Goal: Task Accomplishment & Management: Use online tool/utility

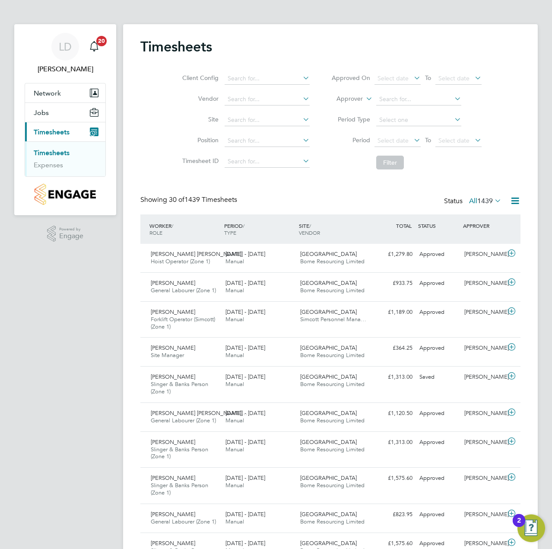
click at [62, 153] on link "Timesheets" at bounding box center [52, 153] width 36 height 8
click at [486, 200] on span "1439" at bounding box center [486, 201] width 16 height 9
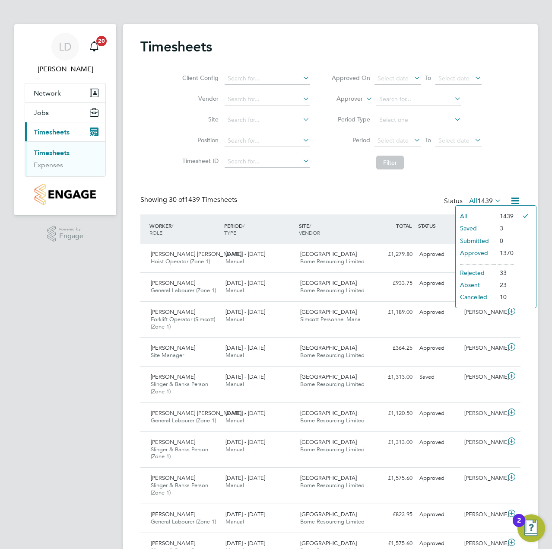
click at [491, 239] on li "Submitted" at bounding box center [476, 241] width 40 height 12
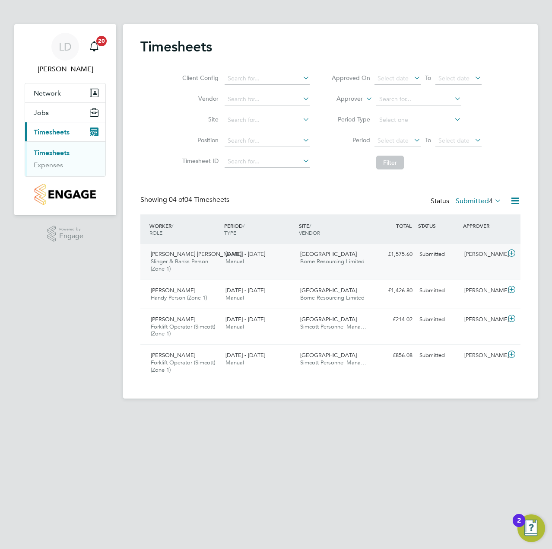
click at [511, 255] on icon at bounding box center [512, 253] width 11 height 7
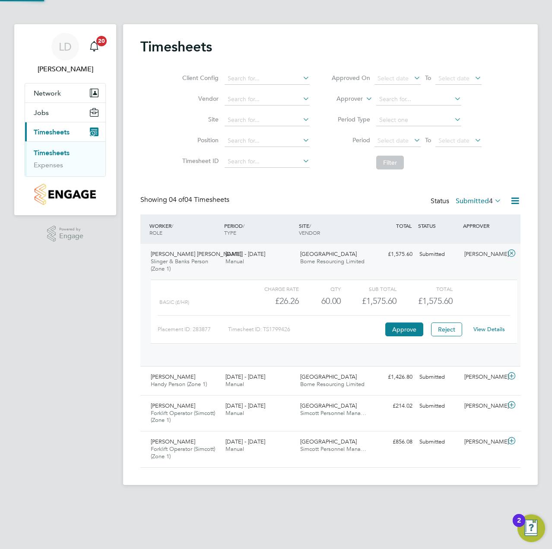
scroll to position [15, 84]
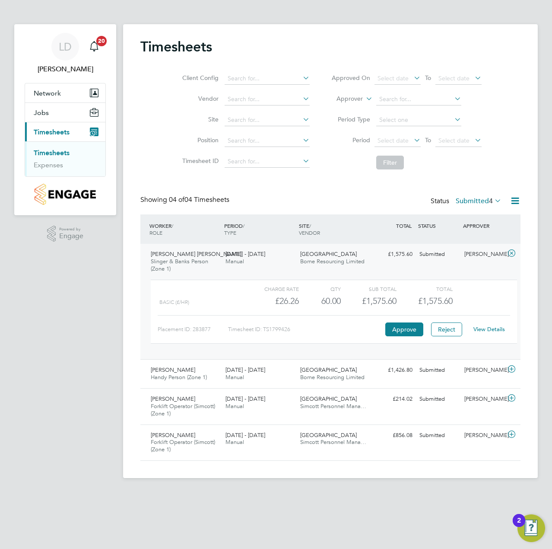
click at [491, 329] on link "View Details" at bounding box center [490, 329] width 32 height 7
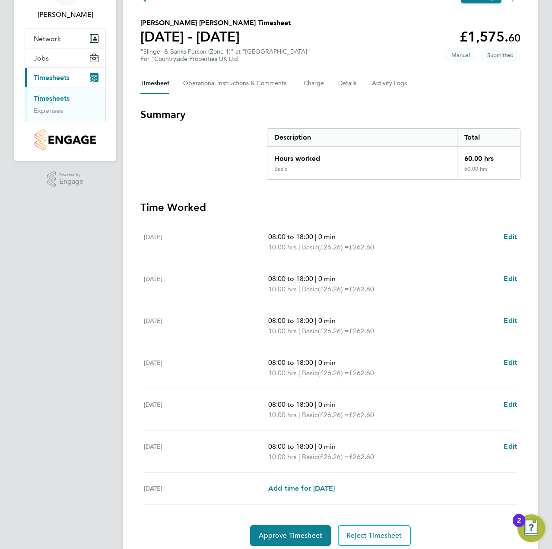
scroll to position [86, 0]
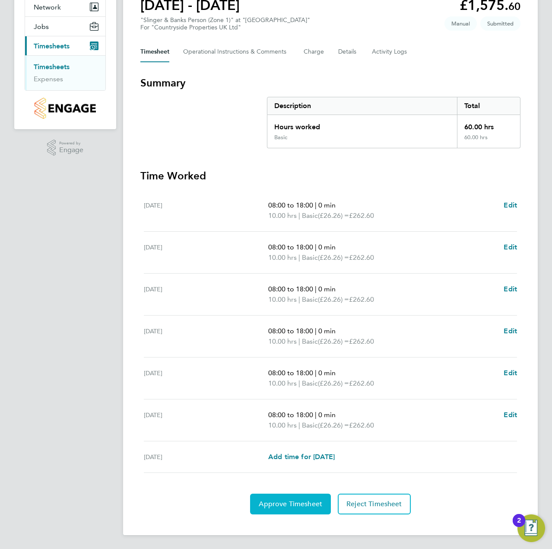
click at [280, 499] on button "Approve Timesheet" at bounding box center [290, 504] width 81 height 21
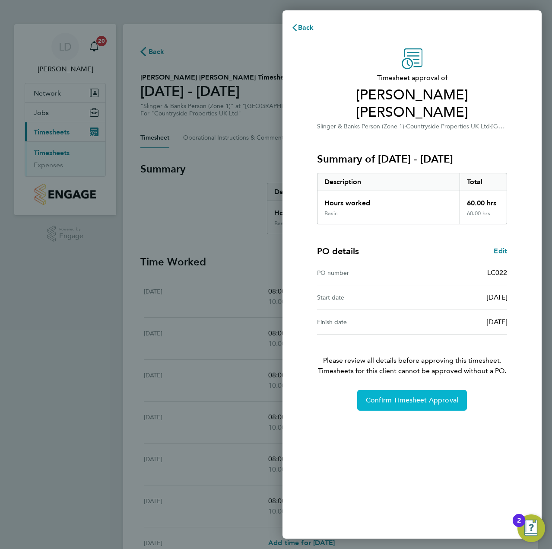
click at [397, 390] on button "Confirm Timesheet Approval" at bounding box center [412, 400] width 110 height 21
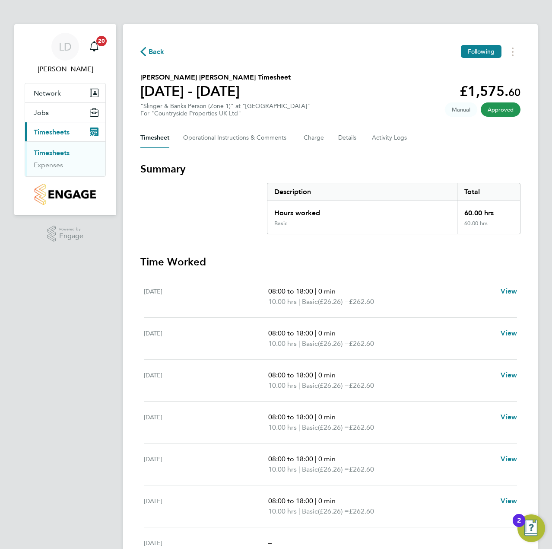
click at [159, 51] on span "Back" at bounding box center [157, 52] width 16 height 10
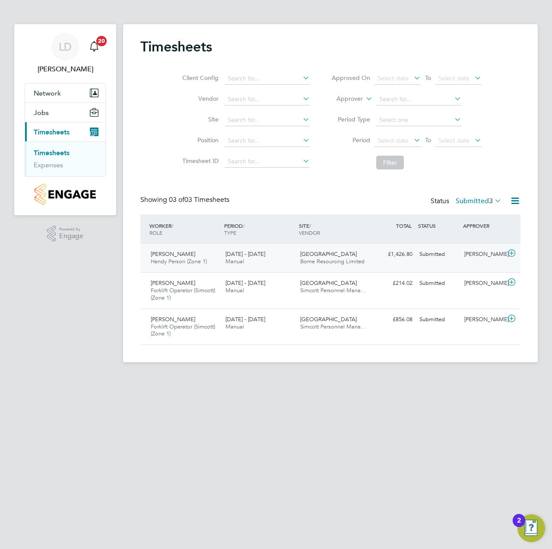
click at [509, 255] on icon at bounding box center [512, 253] width 11 height 7
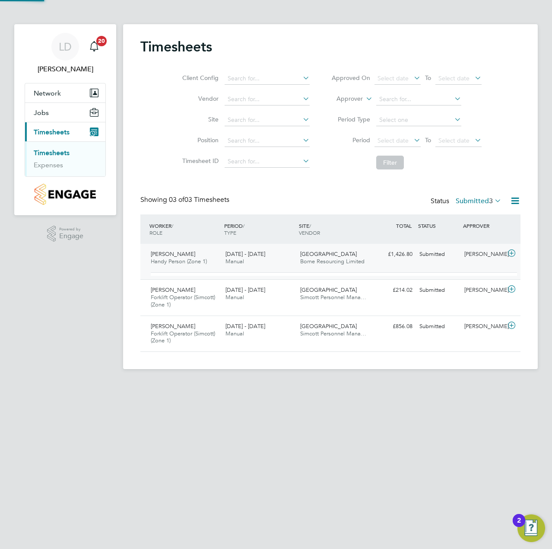
scroll to position [15, 84]
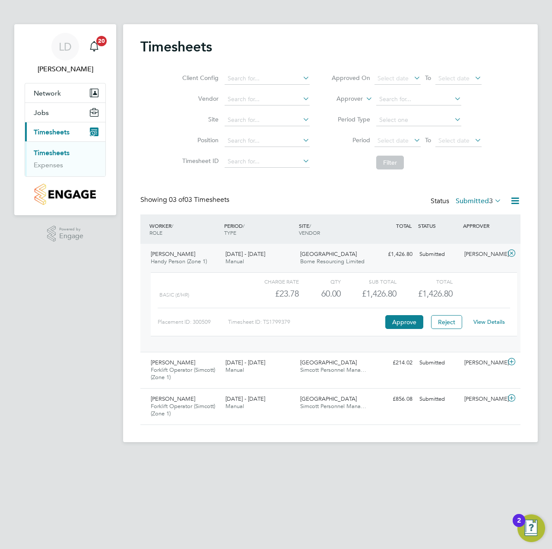
click at [491, 322] on link "View Details" at bounding box center [490, 321] width 32 height 7
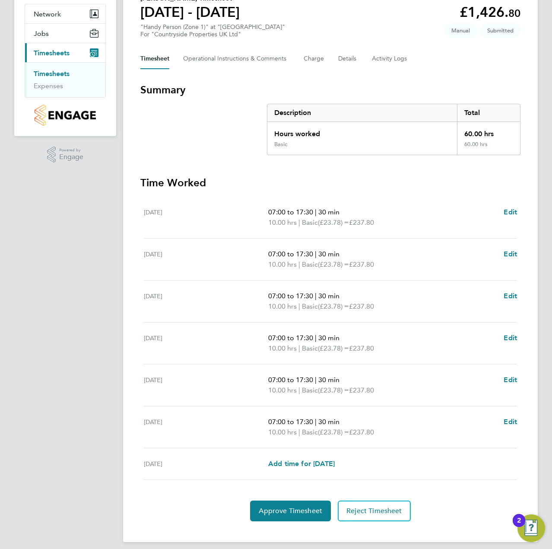
scroll to position [86, 0]
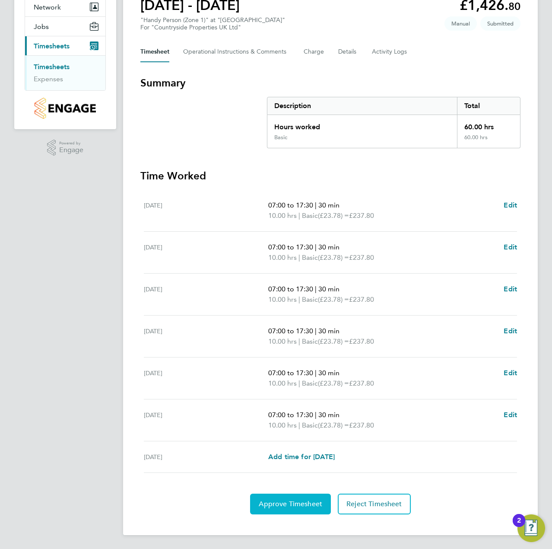
click at [268, 508] on button "Approve Timesheet" at bounding box center [290, 504] width 81 height 21
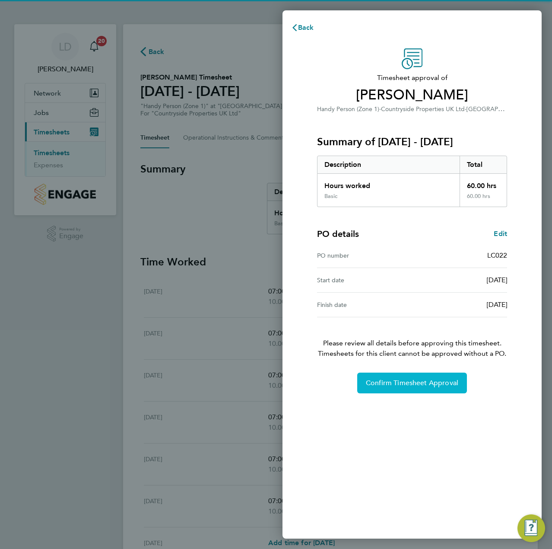
click at [389, 379] on span "Confirm Timesheet Approval" at bounding box center [412, 383] width 93 height 9
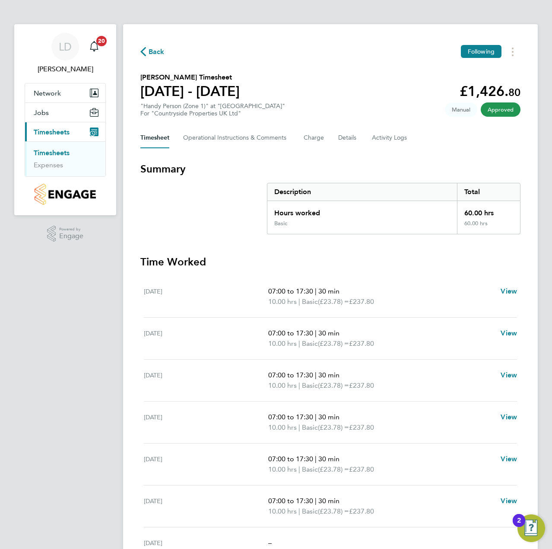
click at [151, 50] on span "Back" at bounding box center [157, 52] width 16 height 10
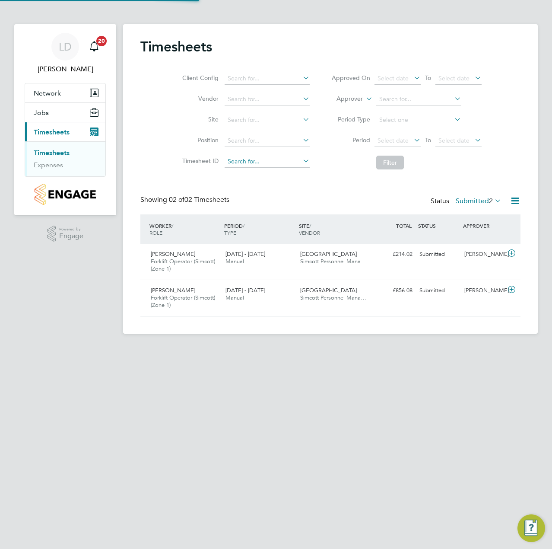
scroll to position [22, 75]
click at [514, 254] on icon at bounding box center [512, 253] width 11 height 7
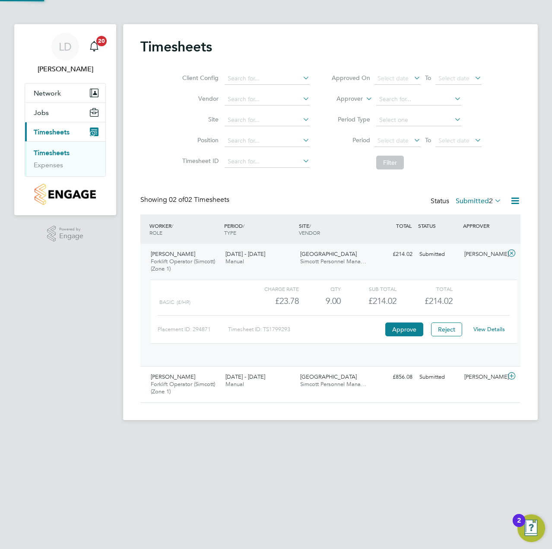
scroll to position [15, 84]
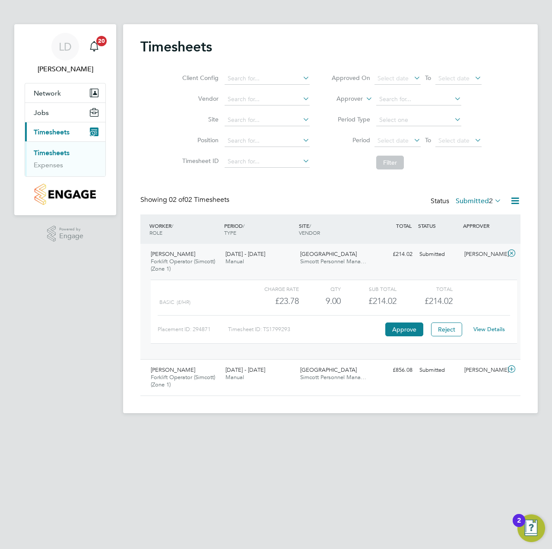
click at [488, 326] on link "View Details" at bounding box center [490, 329] width 32 height 7
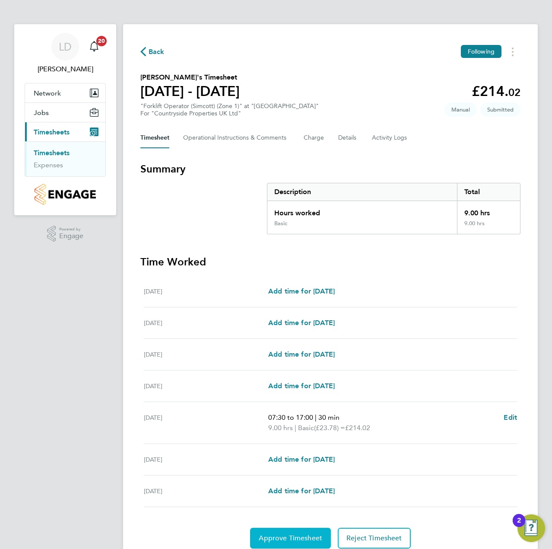
click at [306, 537] on span "Approve Timesheet" at bounding box center [291, 538] width 64 height 9
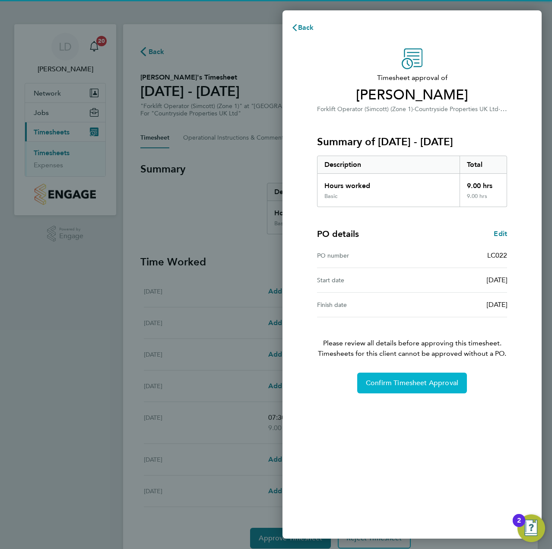
click at [393, 378] on button "Confirm Timesheet Approval" at bounding box center [412, 383] width 110 height 21
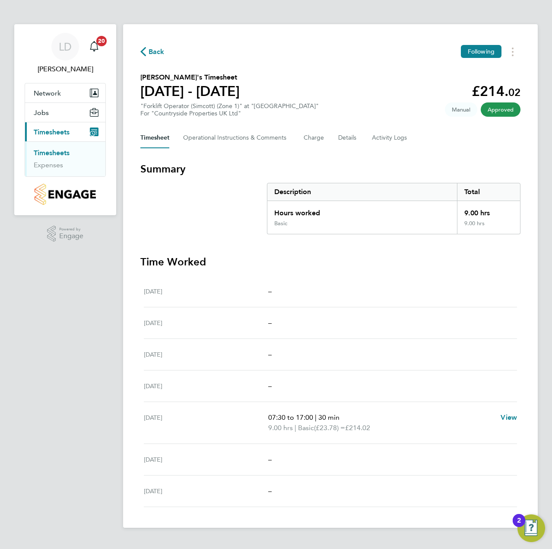
click at [147, 52] on span "Back" at bounding box center [152, 51] width 24 height 8
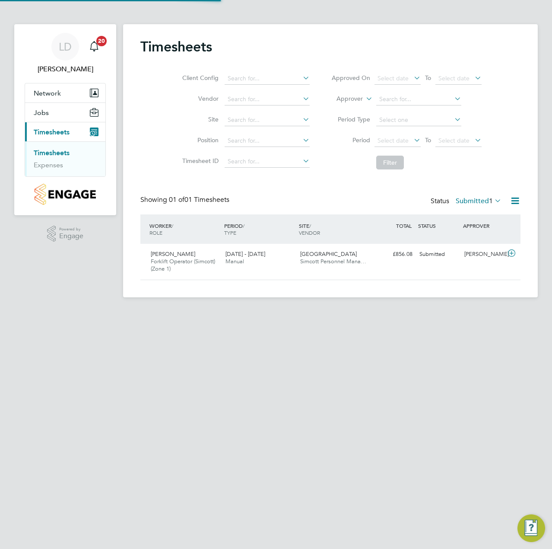
scroll to position [22, 75]
click at [512, 253] on icon at bounding box center [512, 253] width 11 height 7
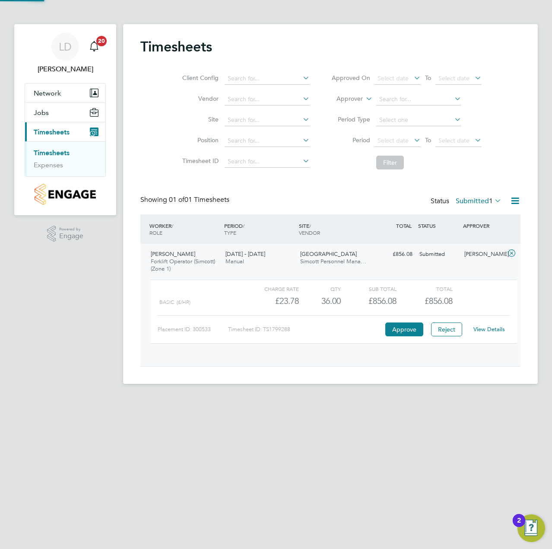
scroll to position [15, 84]
click at [484, 327] on link "View Details" at bounding box center [490, 329] width 32 height 7
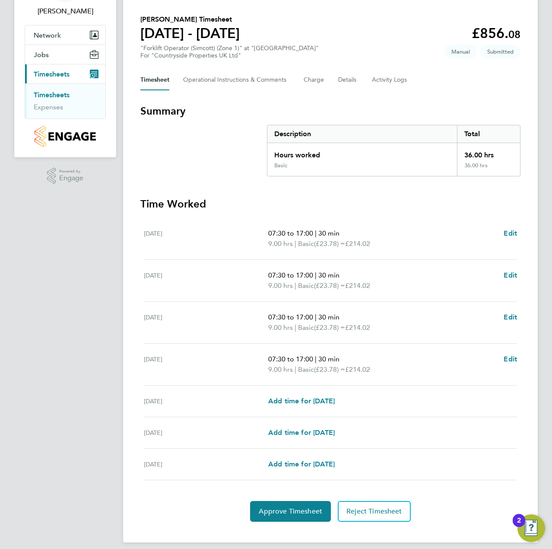
scroll to position [65, 0]
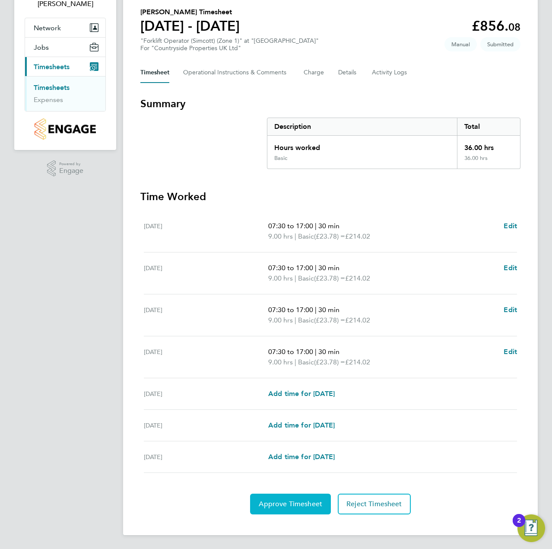
click at [296, 497] on button "Approve Timesheet" at bounding box center [290, 504] width 81 height 21
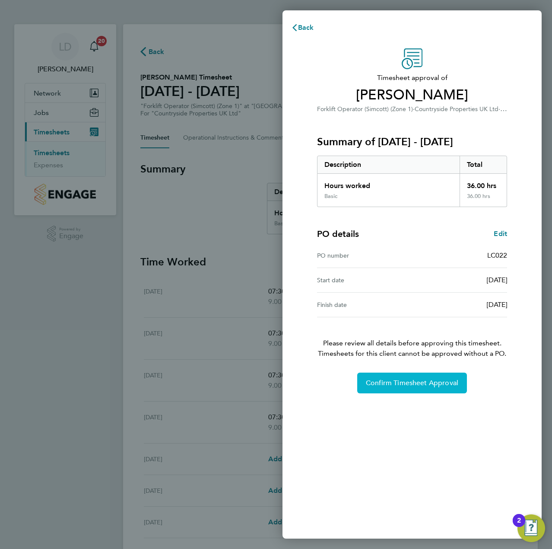
click at [392, 386] on span "Confirm Timesheet Approval" at bounding box center [412, 383] width 93 height 9
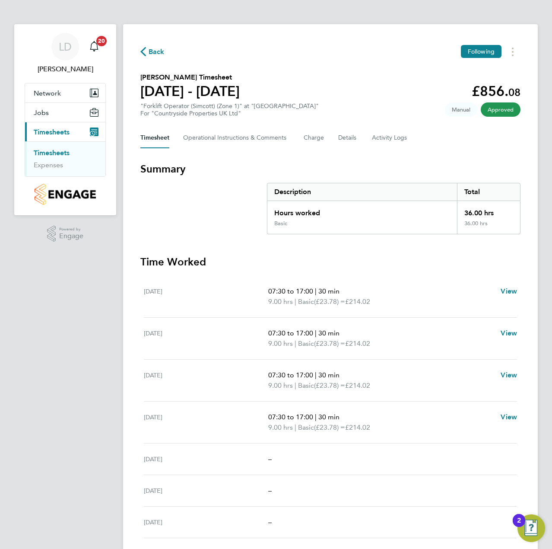
click at [153, 54] on span "Back" at bounding box center [157, 52] width 16 height 10
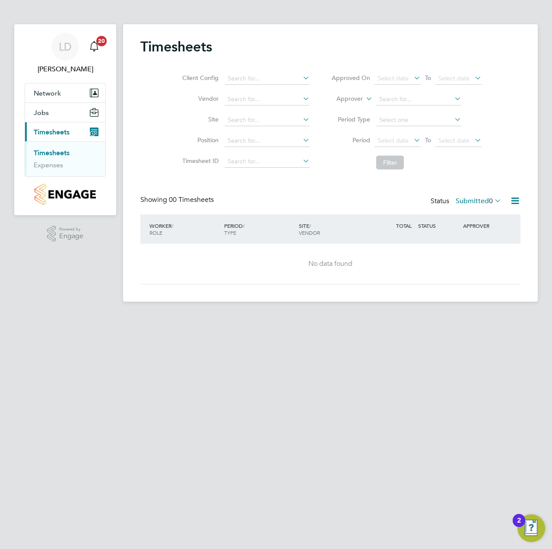
click at [482, 200] on label "Submitted 0" at bounding box center [479, 201] width 46 height 9
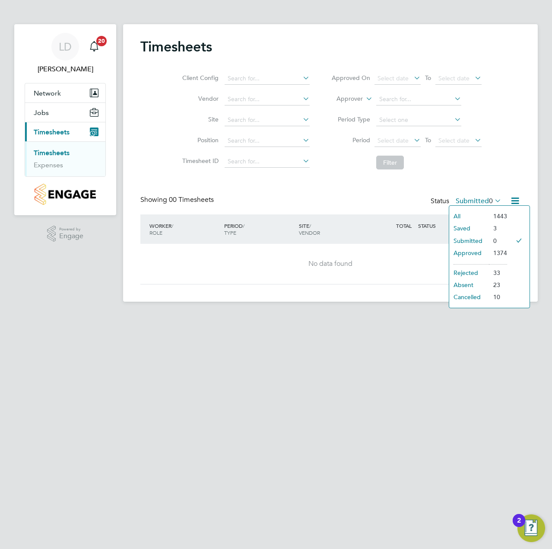
click at [479, 216] on li "All" at bounding box center [470, 216] width 40 height 12
